Goal: Use online tool/utility

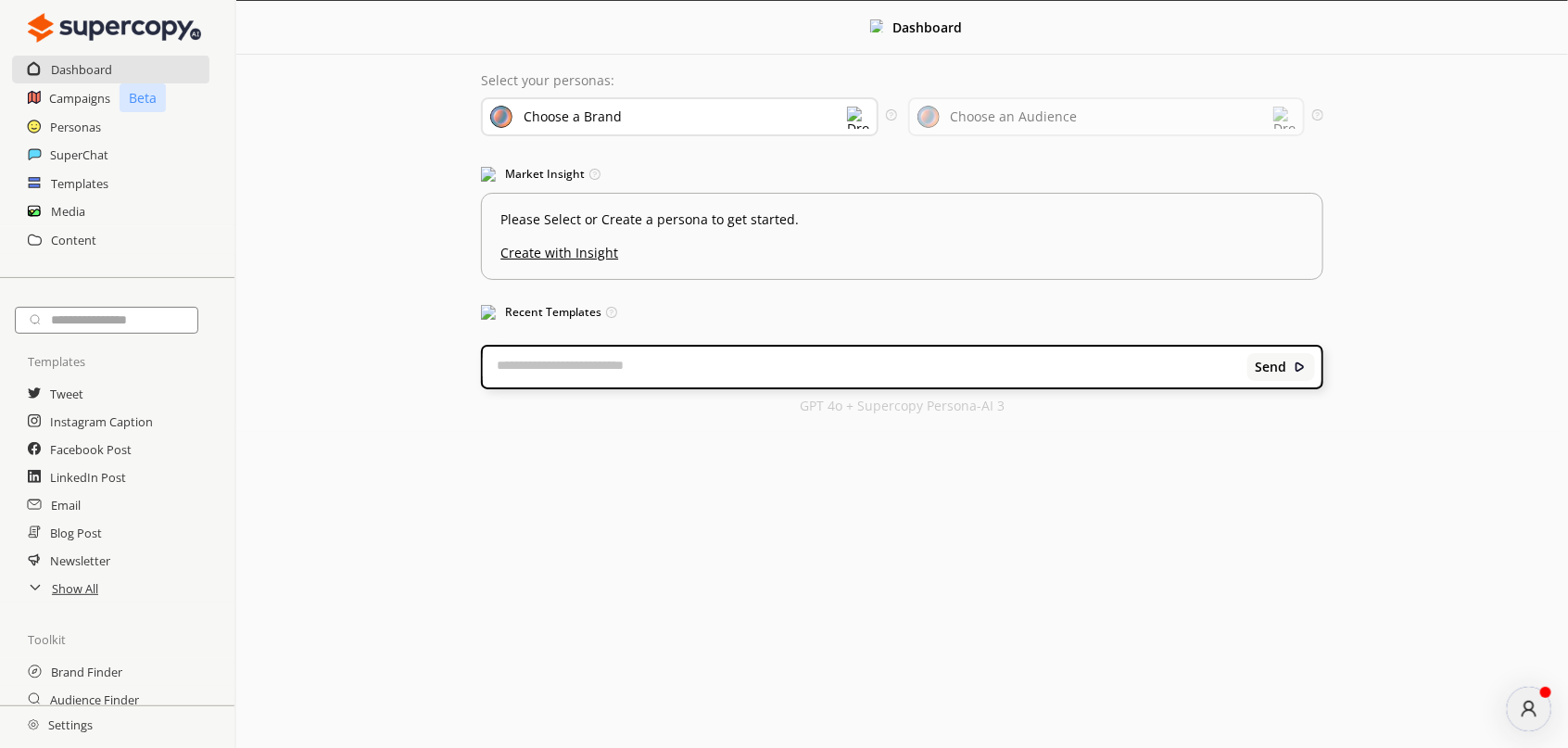
click at [746, 115] on div "Choose a Brand" at bounding box center [679, 116] width 398 height 39
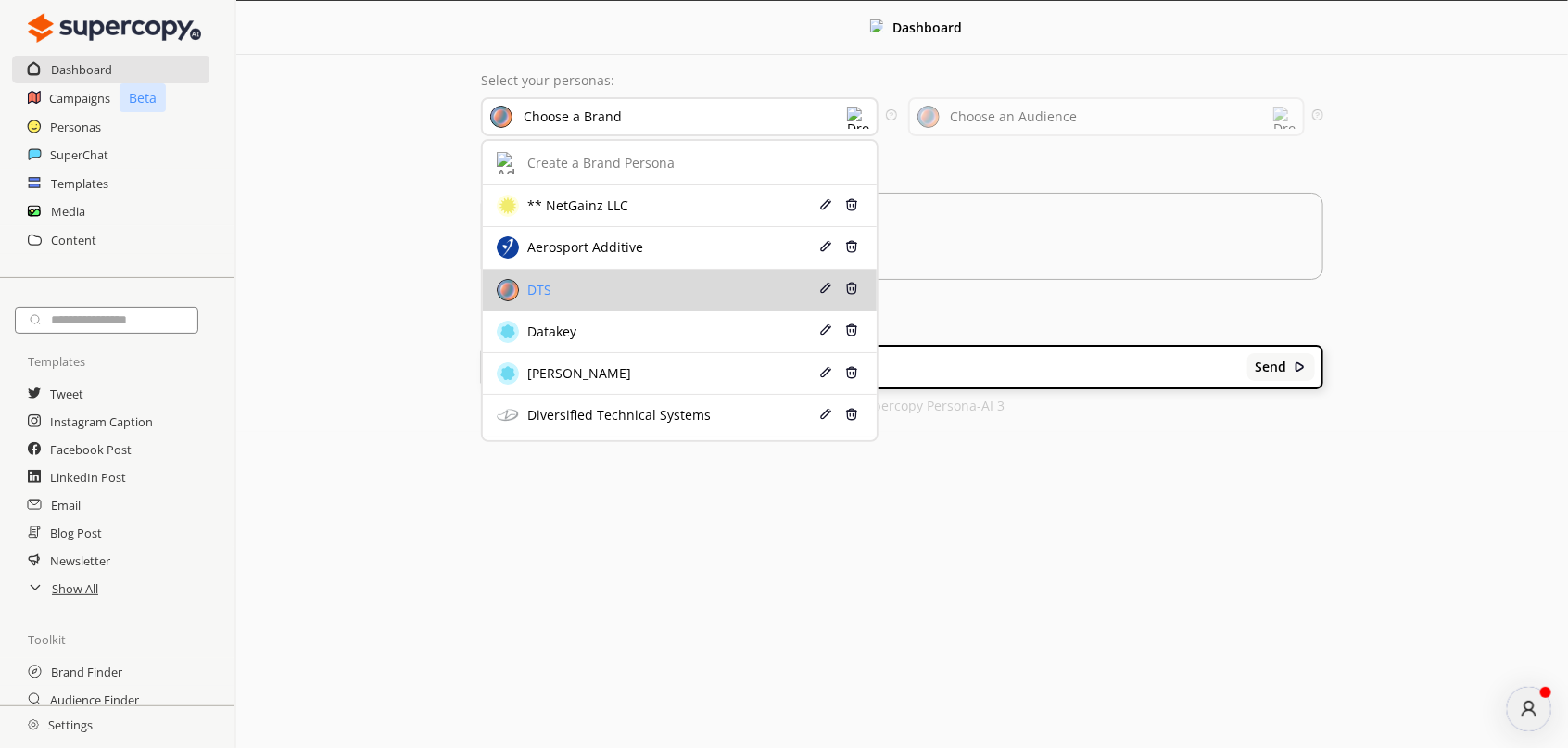
click at [667, 291] on div "DTS" at bounding box center [648, 290] width 304 height 22
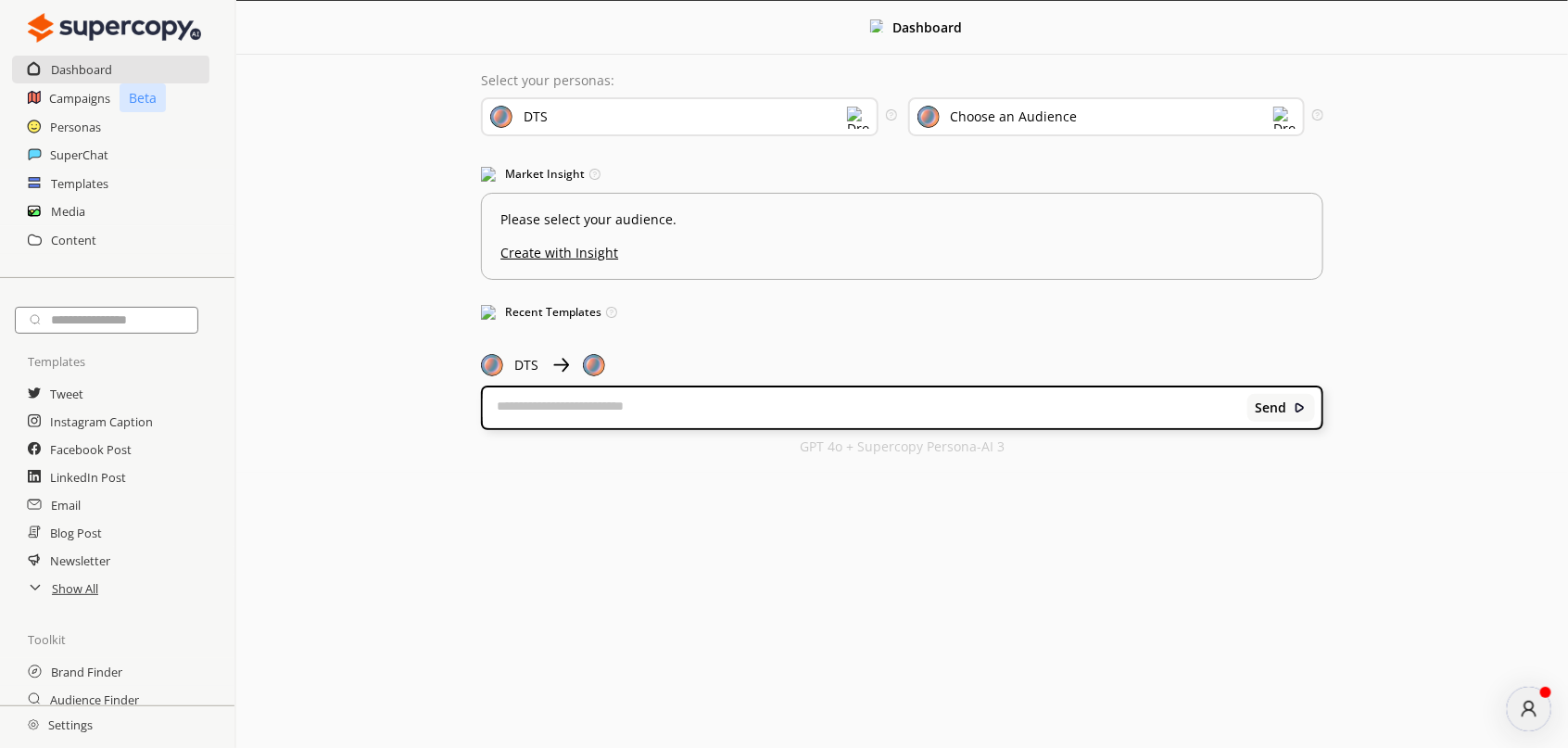
click at [627, 123] on div "DTS" at bounding box center [679, 116] width 398 height 39
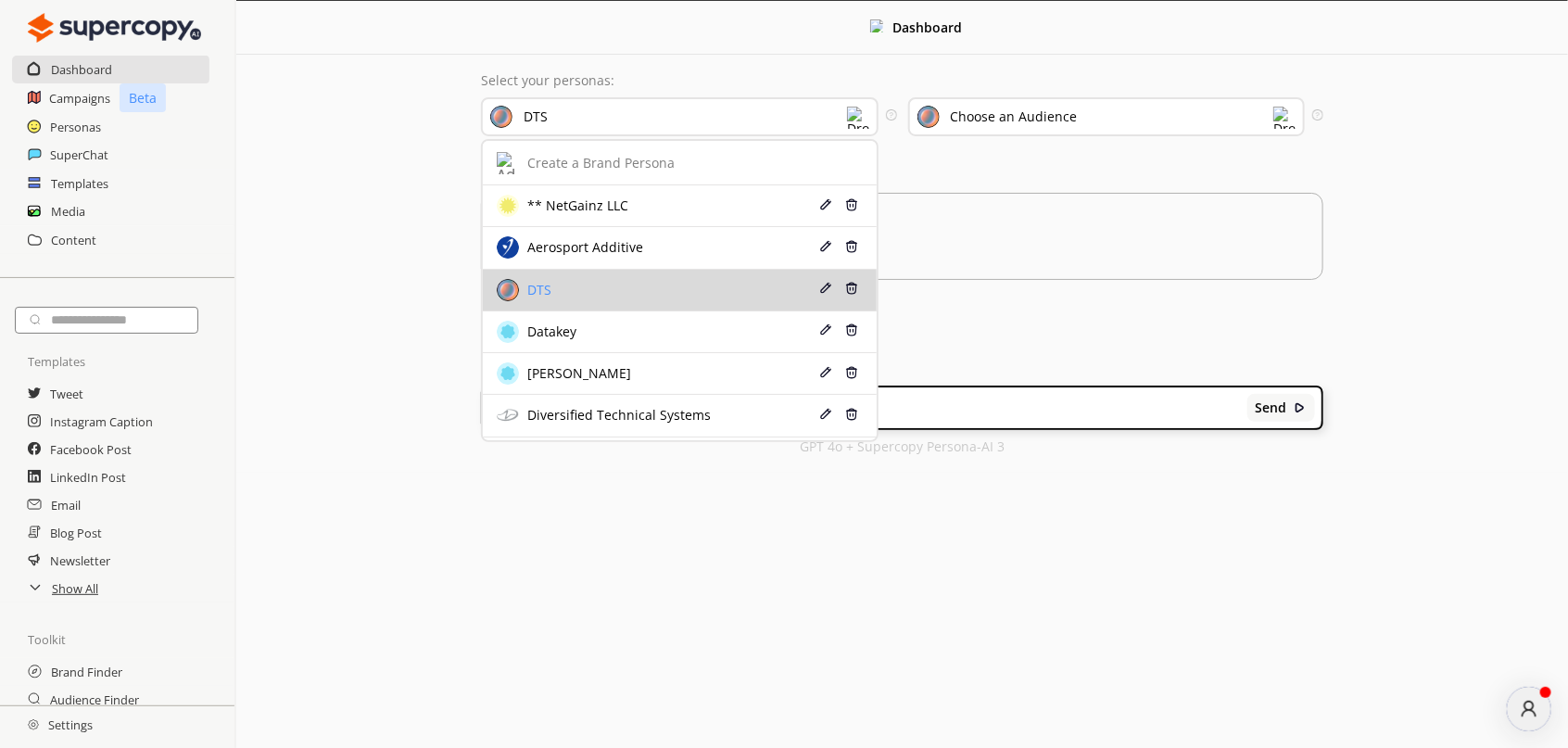
click at [603, 285] on div "DTS" at bounding box center [648, 290] width 304 height 22
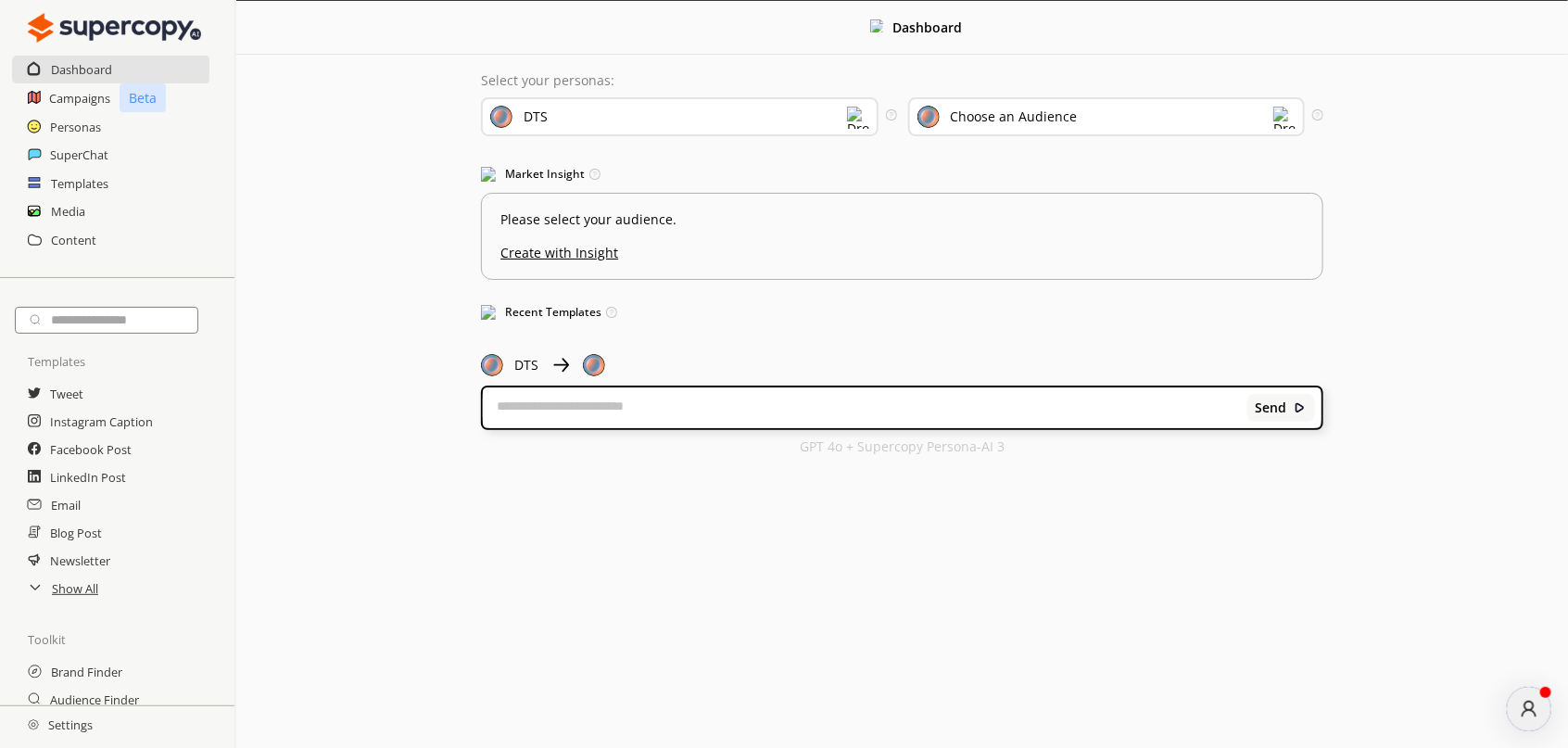
click at [997, 121] on div "Choose an Audience" at bounding box center [1015, 116] width 127 height 15
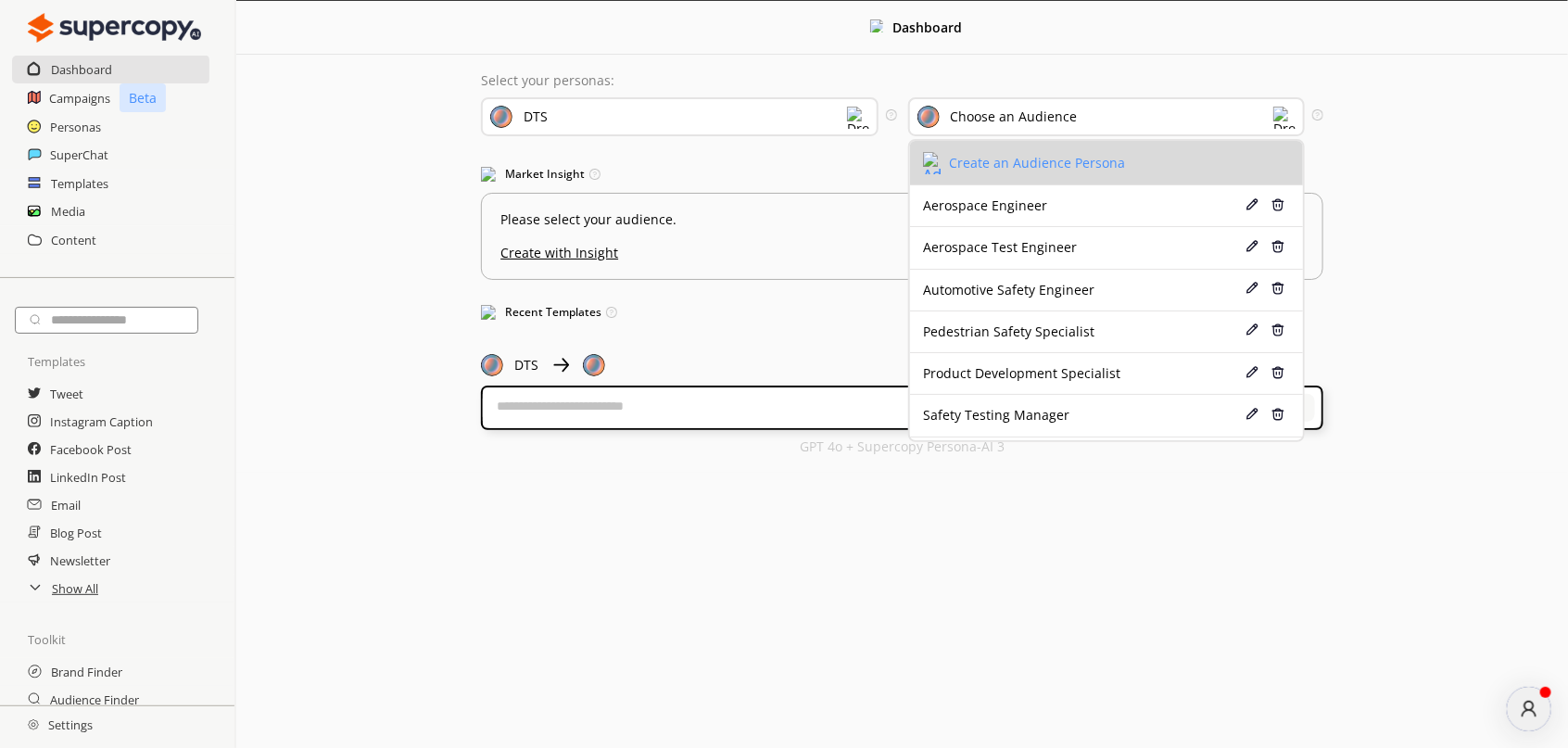
click at [1090, 164] on div "Create an Audience Persona" at bounding box center [1037, 163] width 176 height 15
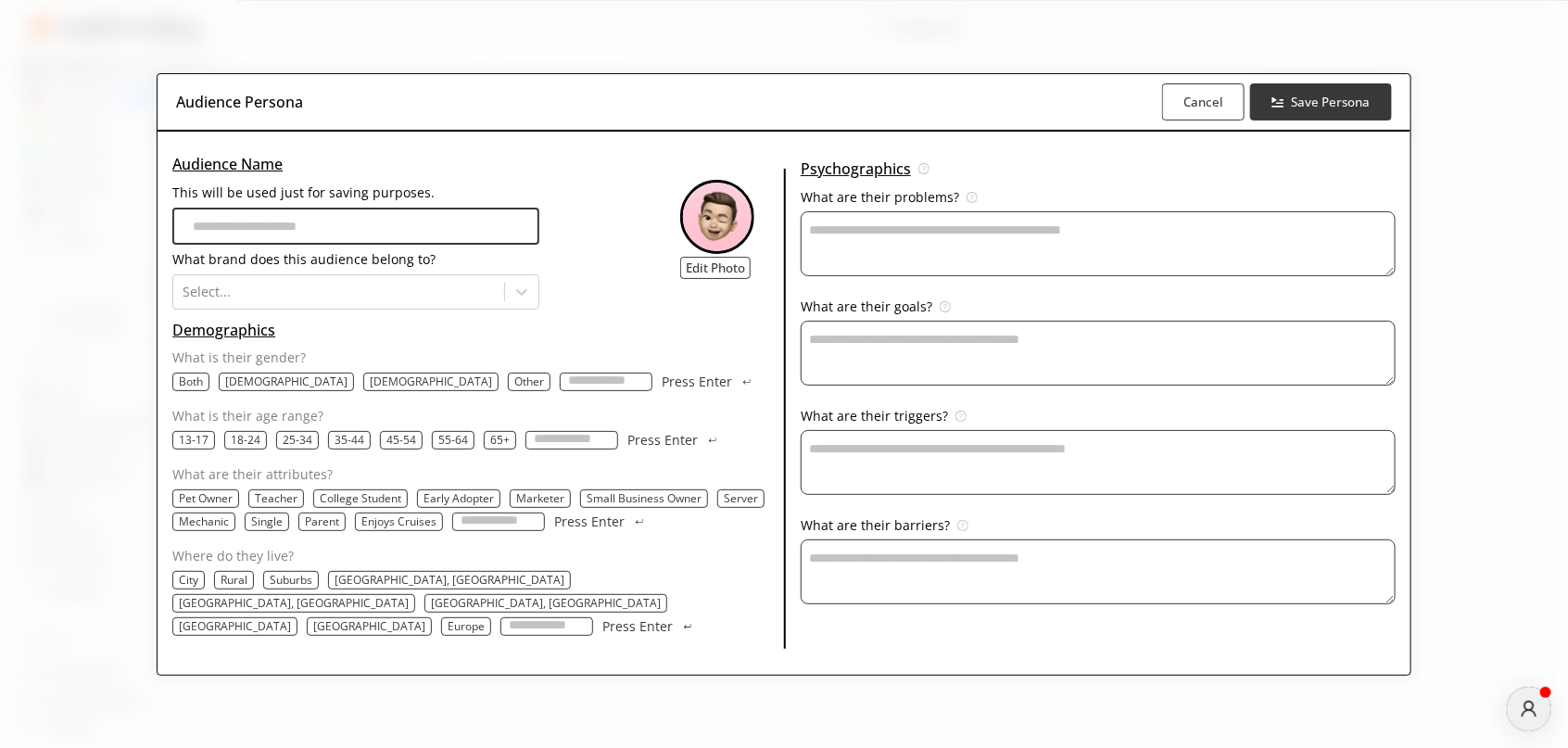
click at [844, 250] on textarea "This will be used just for saving purposes." at bounding box center [1098, 244] width 595 height 65
click at [289, 236] on input "This will be used just for saving purposes." at bounding box center [356, 226] width 367 height 37
click at [494, 170] on h3 "Audience Name" at bounding box center [356, 164] width 367 height 28
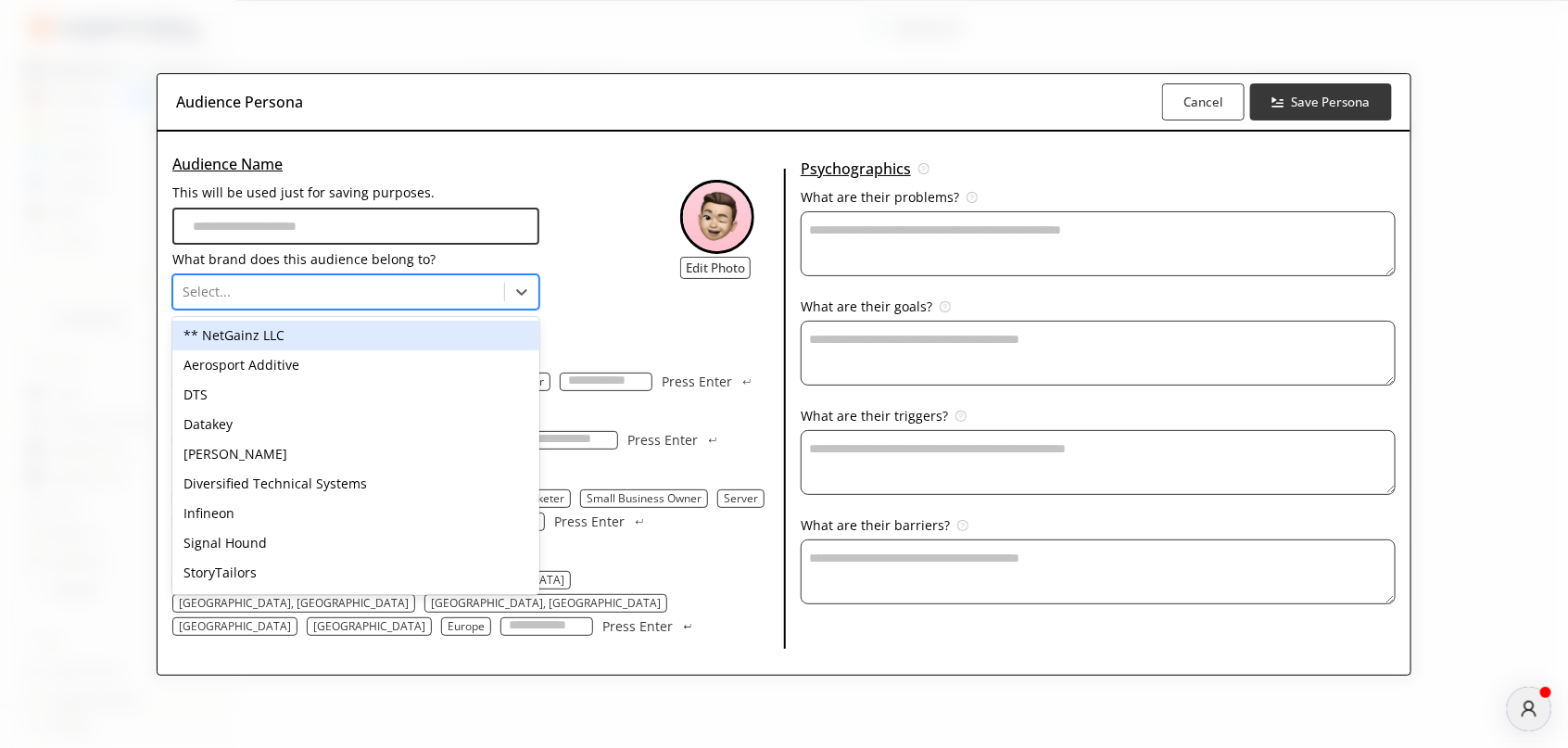
click at [411, 298] on div at bounding box center [338, 292] width 312 height 19
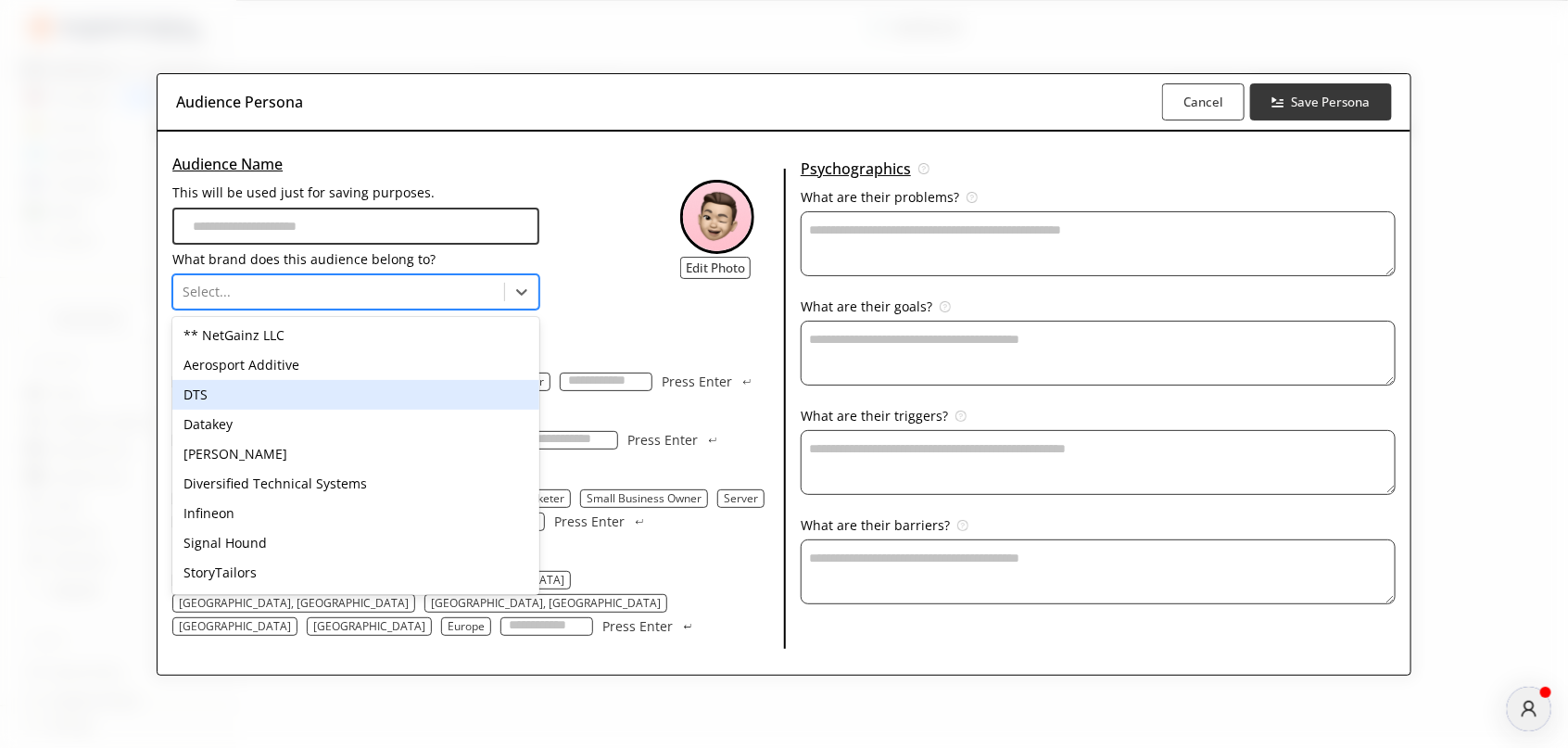
click at [227, 405] on div "DTS" at bounding box center [356, 395] width 367 height 30
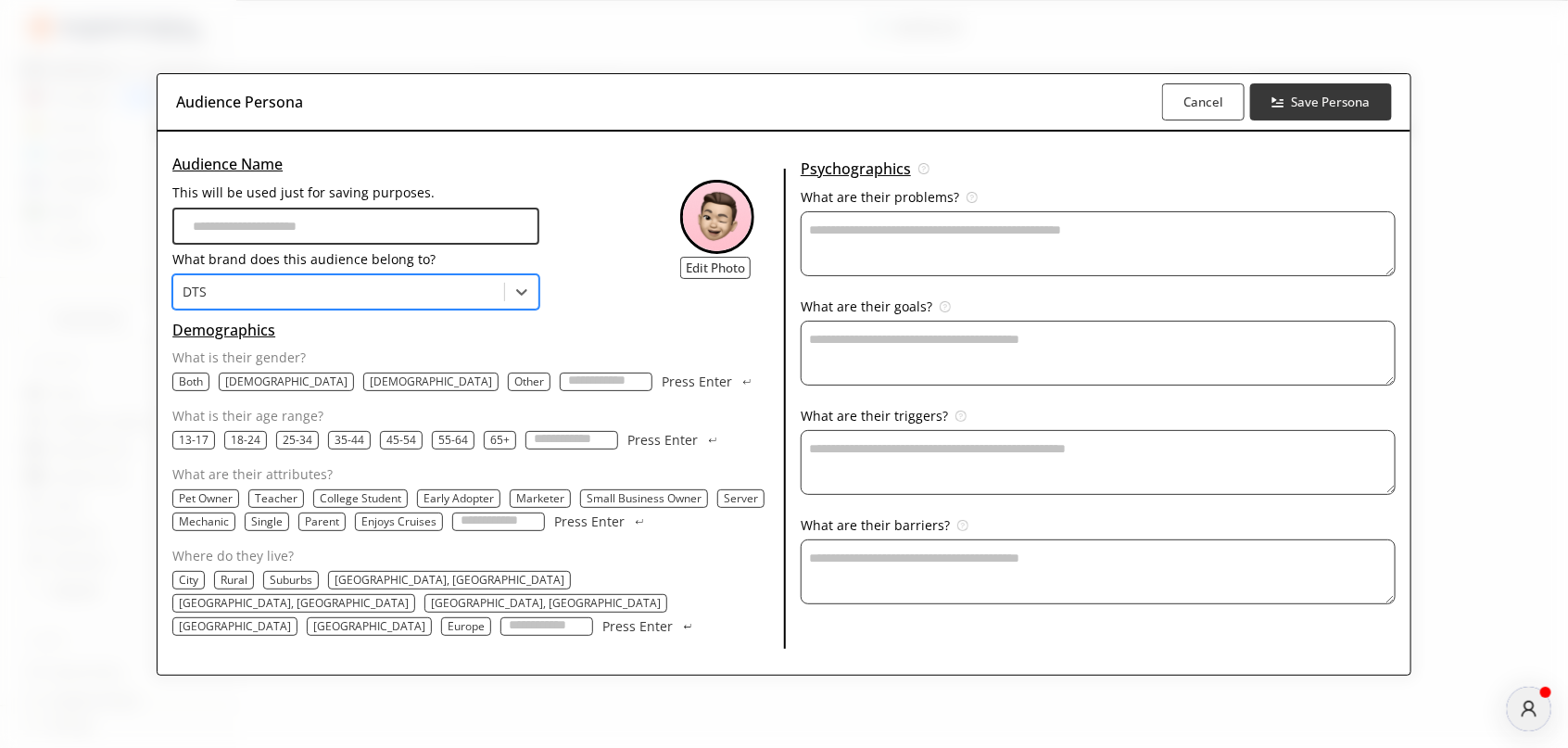
scroll to position [3, 0]
